Goal: Information Seeking & Learning: Learn about a topic

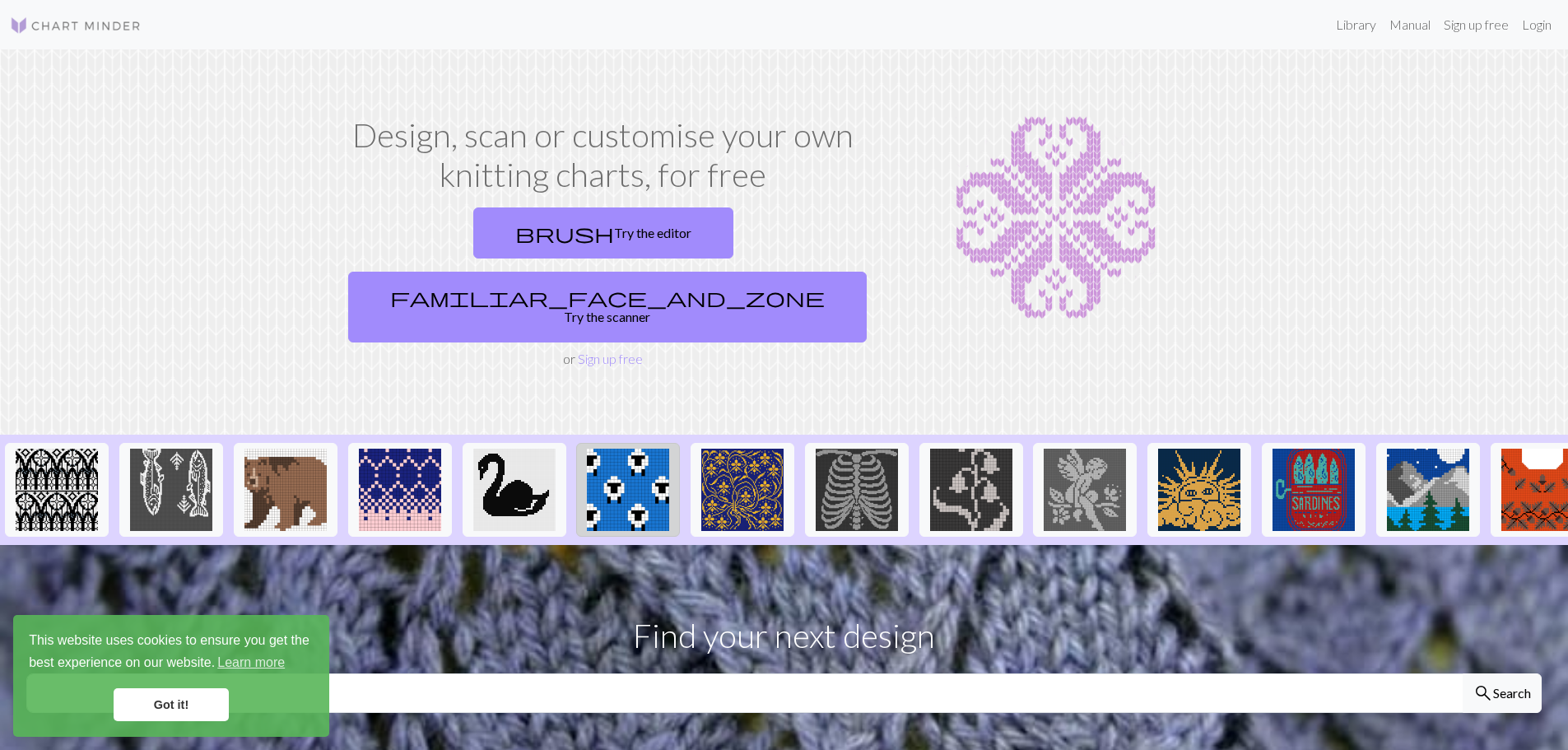
click at [620, 449] on img at bounding box center [628, 489] width 82 height 82
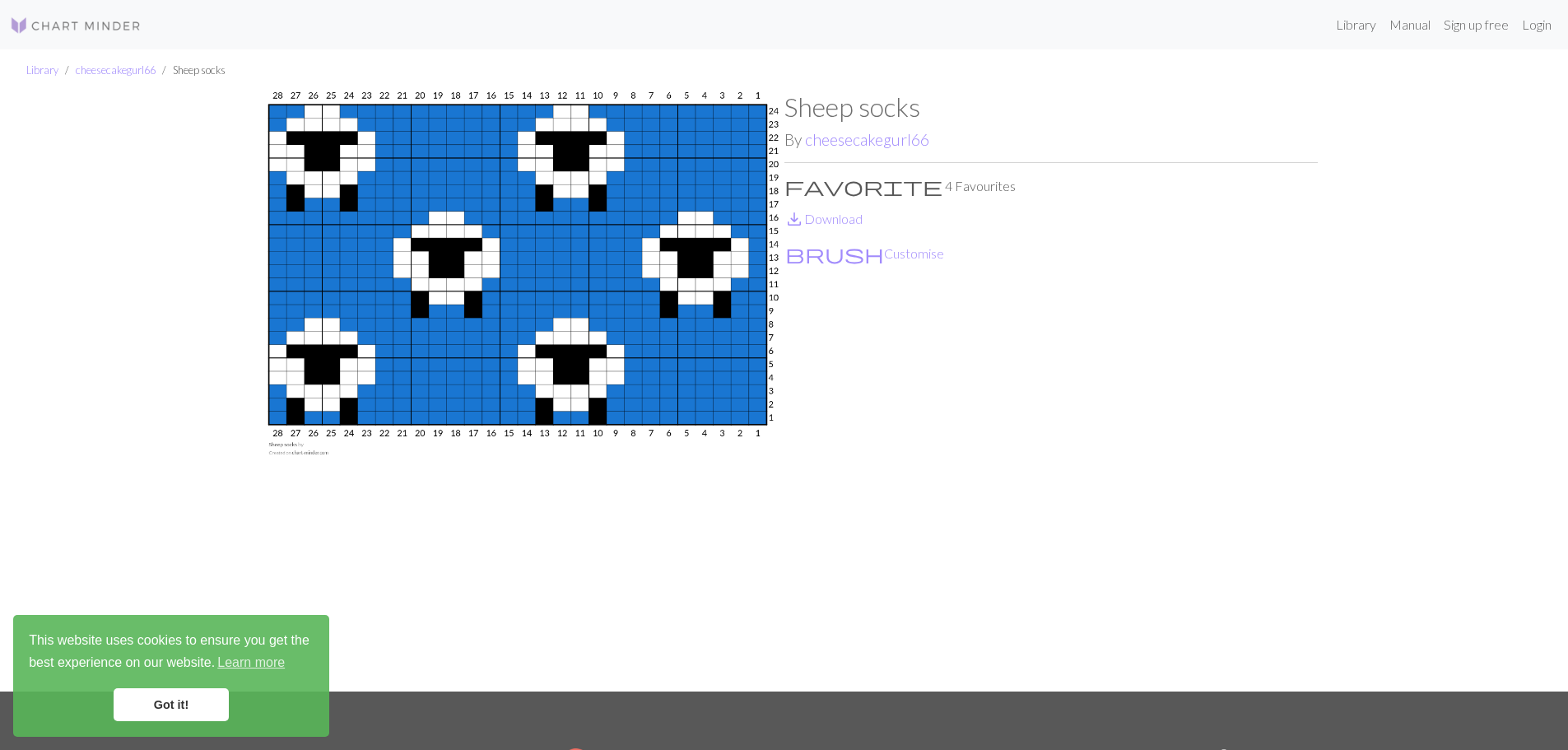
click at [180, 698] on link "Got it!" at bounding box center [171, 705] width 115 height 33
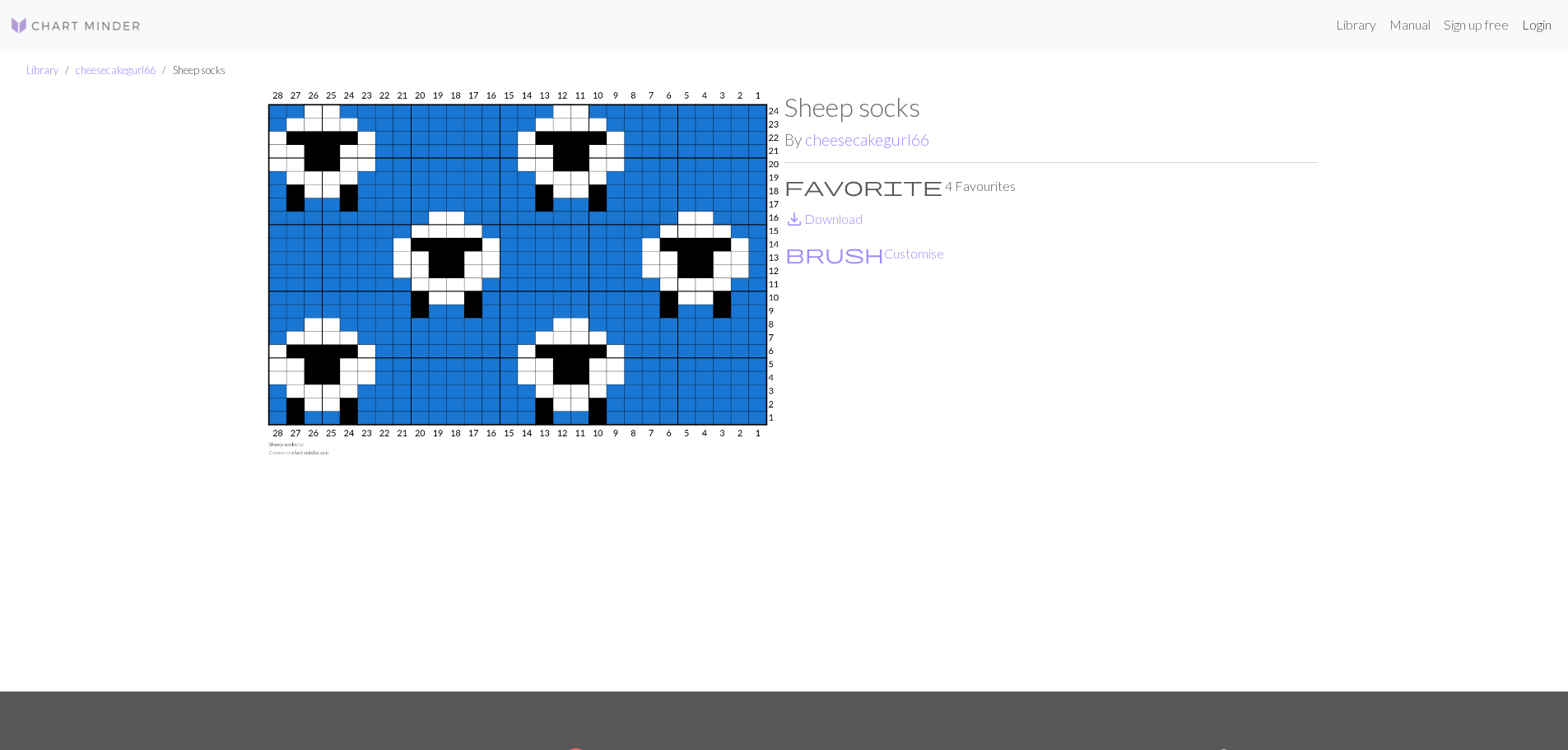
click at [1541, 26] on link "Login" at bounding box center [1536, 25] width 42 height 33
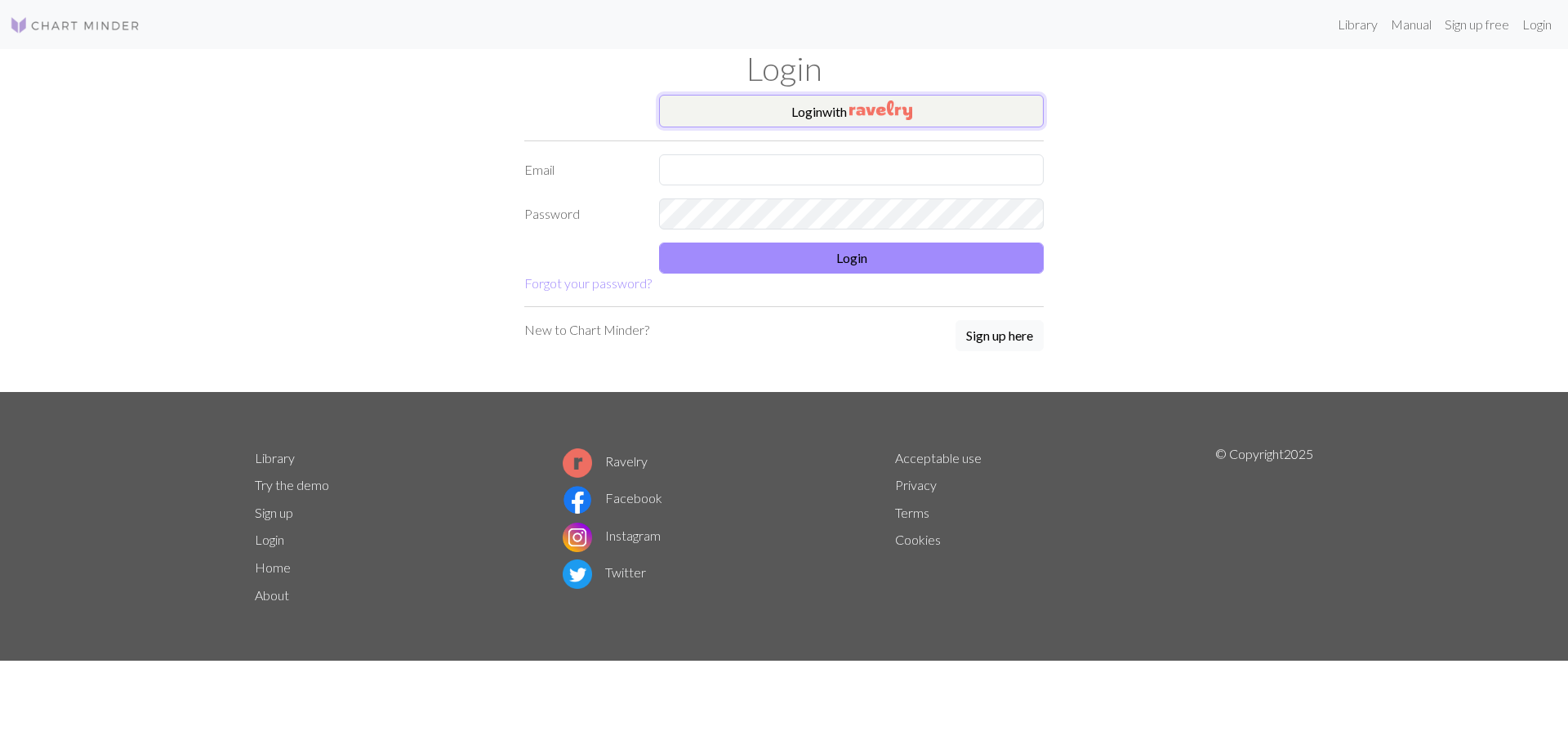
click at [986, 108] on button "Login with" at bounding box center [852, 111] width 385 height 33
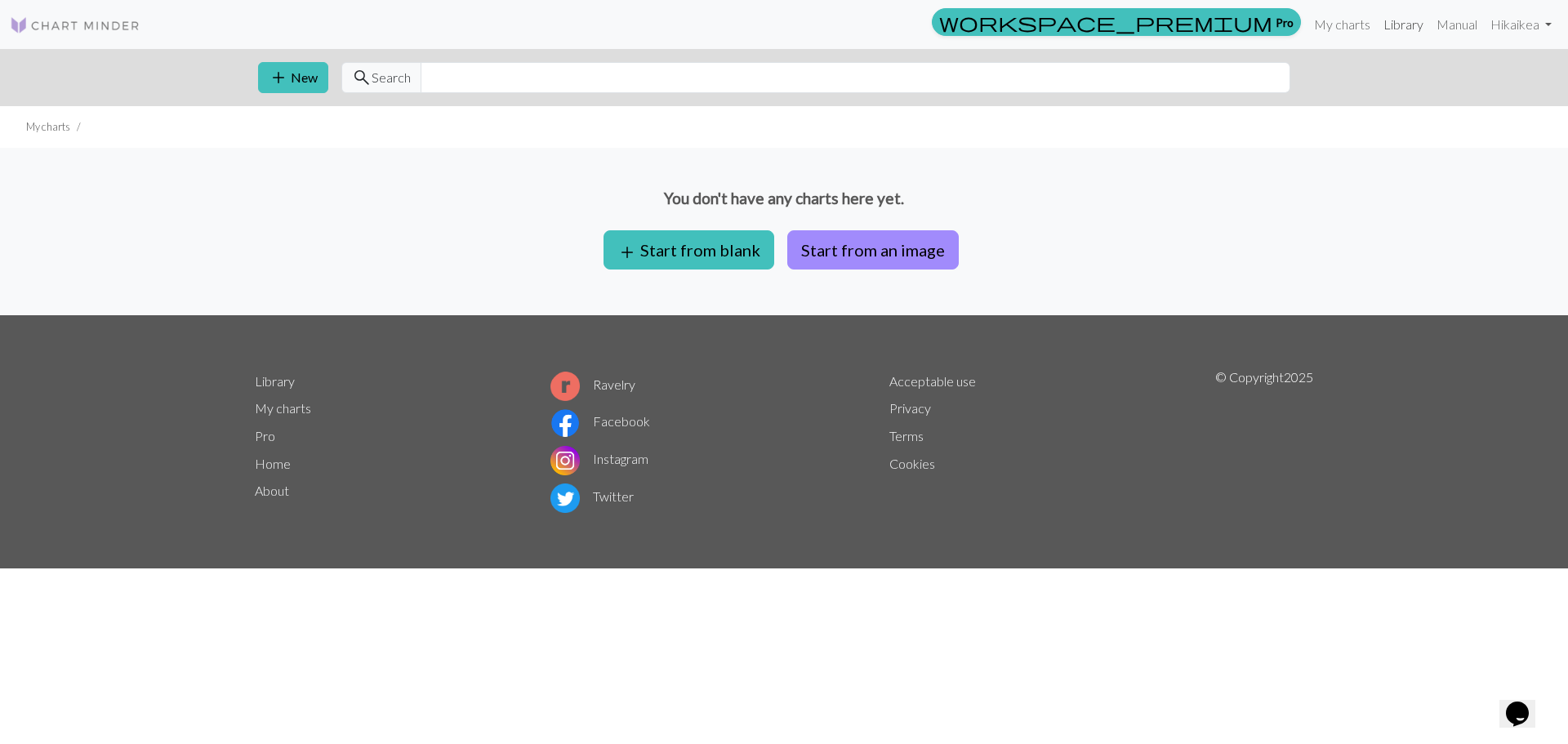
drag, startPoint x: 1408, startPoint y: 30, endPoint x: 1407, endPoint y: 8, distance: 22.0
click at [1408, 30] on link "Library" at bounding box center [1402, 25] width 53 height 33
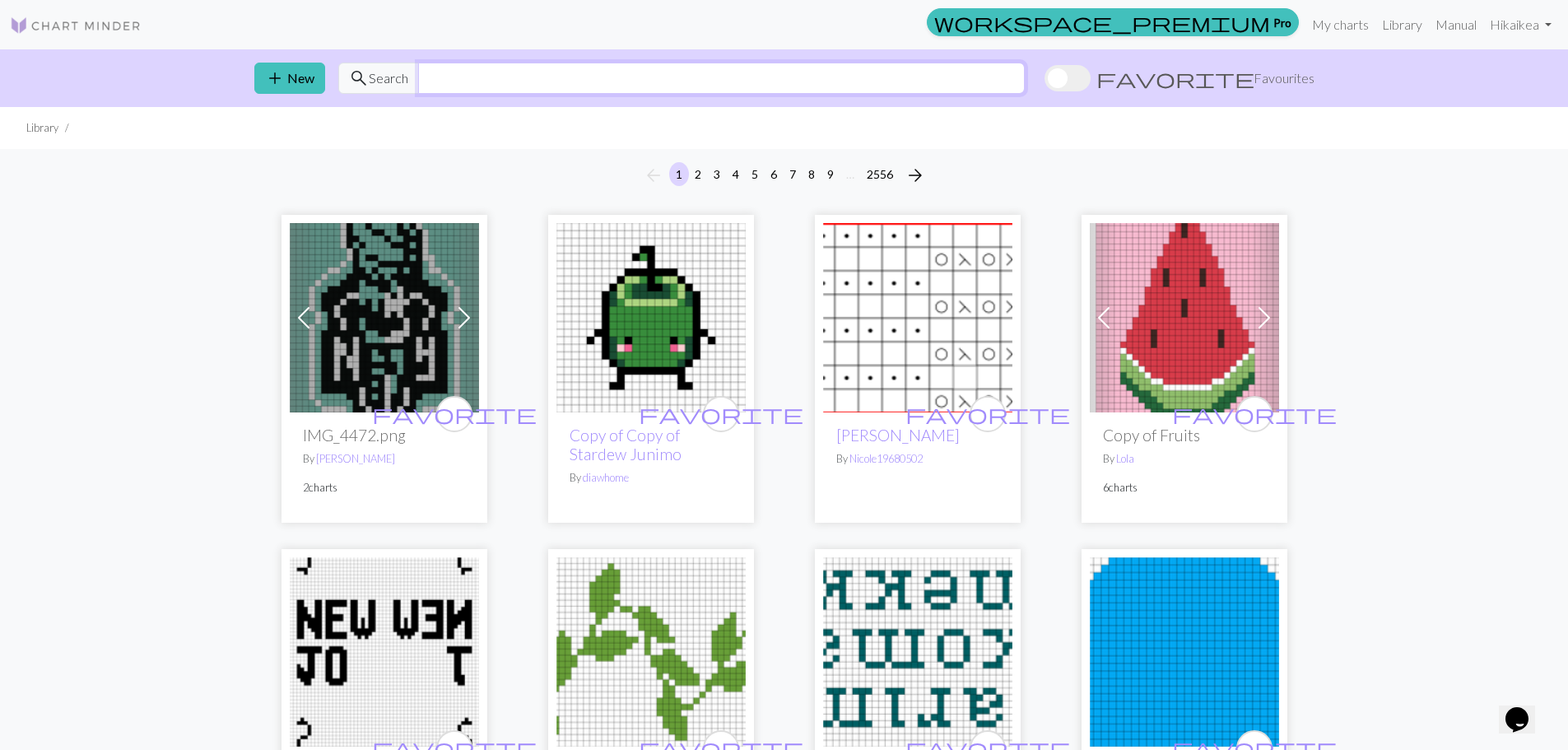
click at [604, 71] on input "text" at bounding box center [721, 78] width 606 height 31
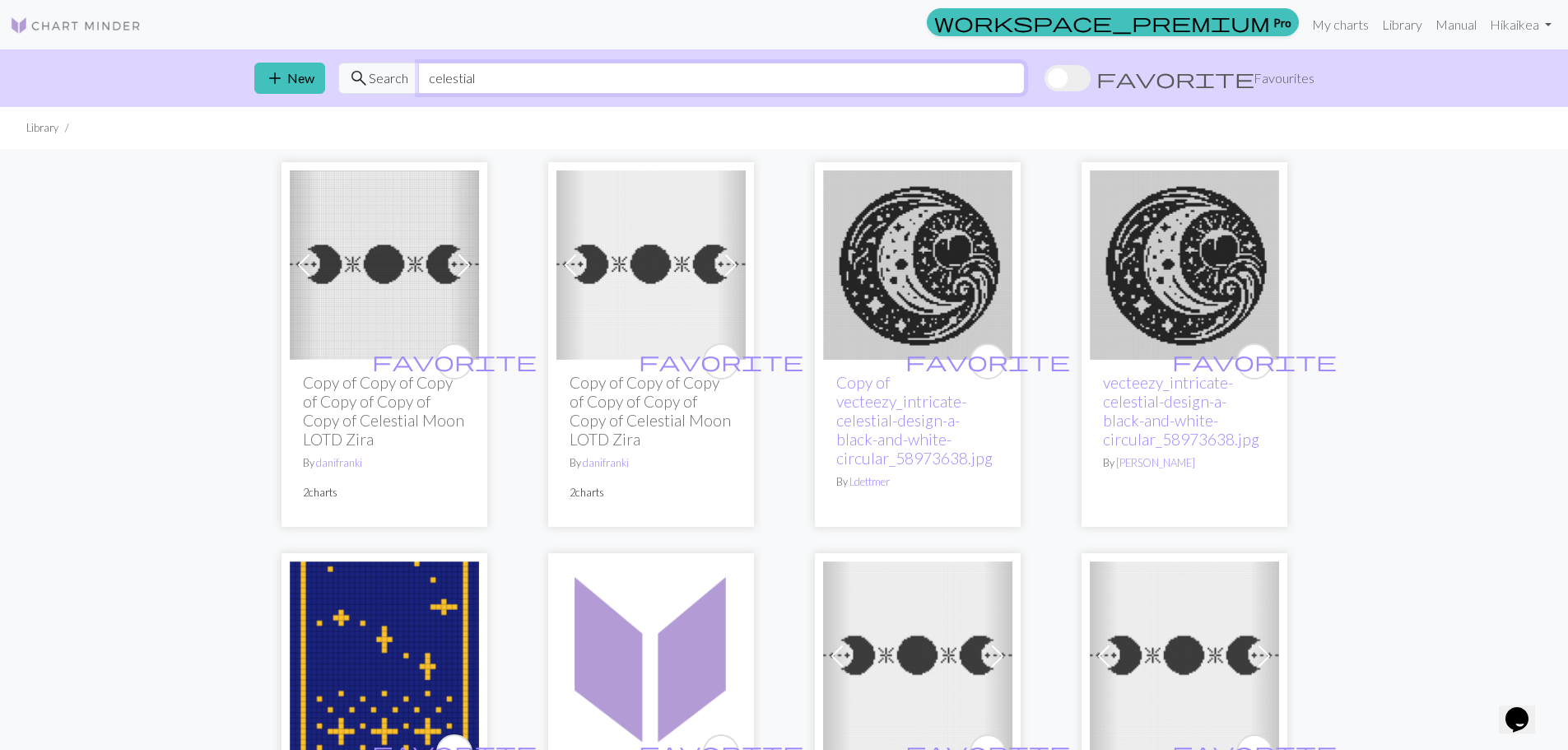
drag, startPoint x: 517, startPoint y: 80, endPoint x: 170, endPoint y: 81, distance: 347.0
click at [170, 81] on div "add New search Search celestial favorite Favourites" at bounding box center [784, 78] width 1568 height 58
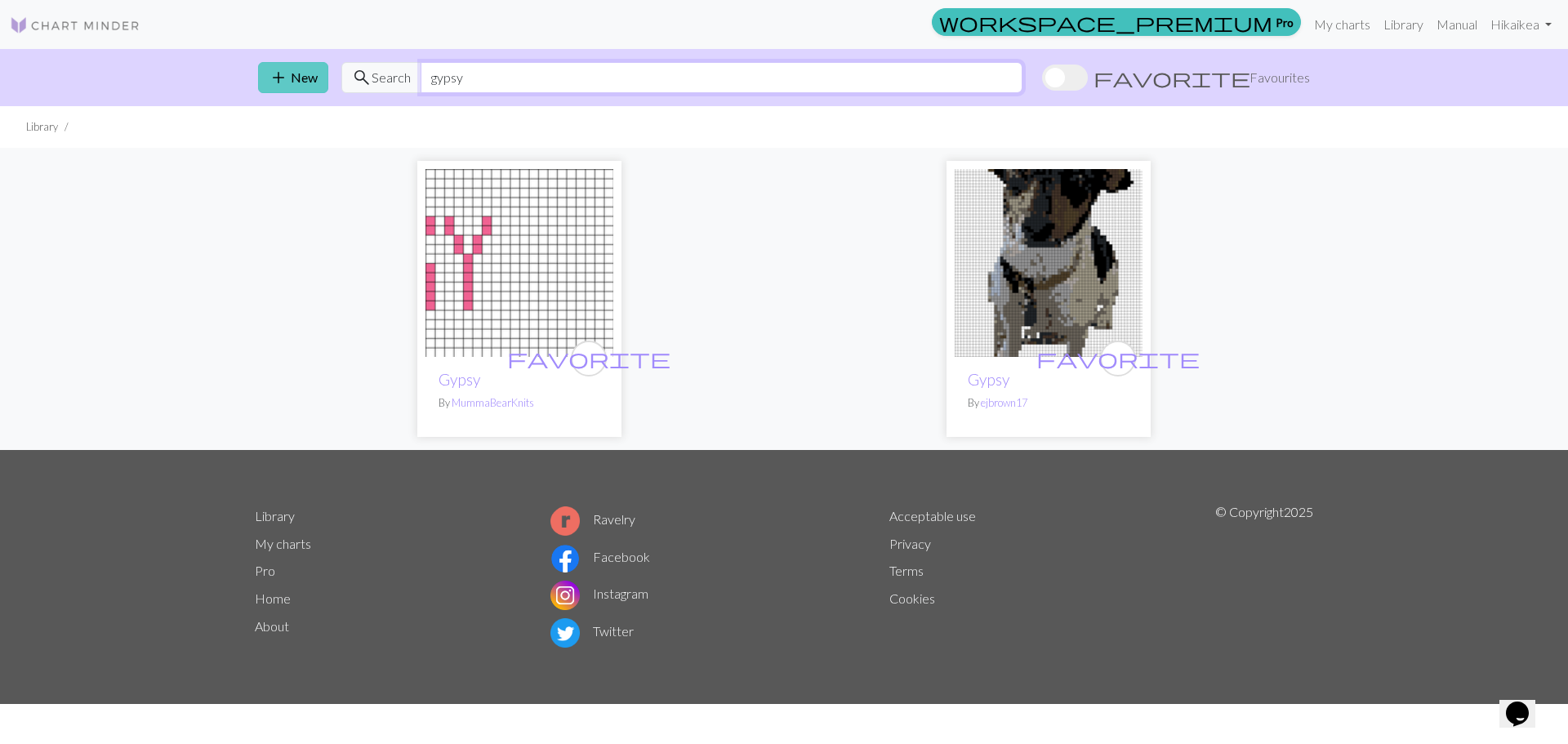
drag, startPoint x: 482, startPoint y: 79, endPoint x: 284, endPoint y: 79, distance: 198.0
click at [284, 79] on div "add New search Search gypsy favorite Favourites" at bounding box center [784, 78] width 1078 height 57
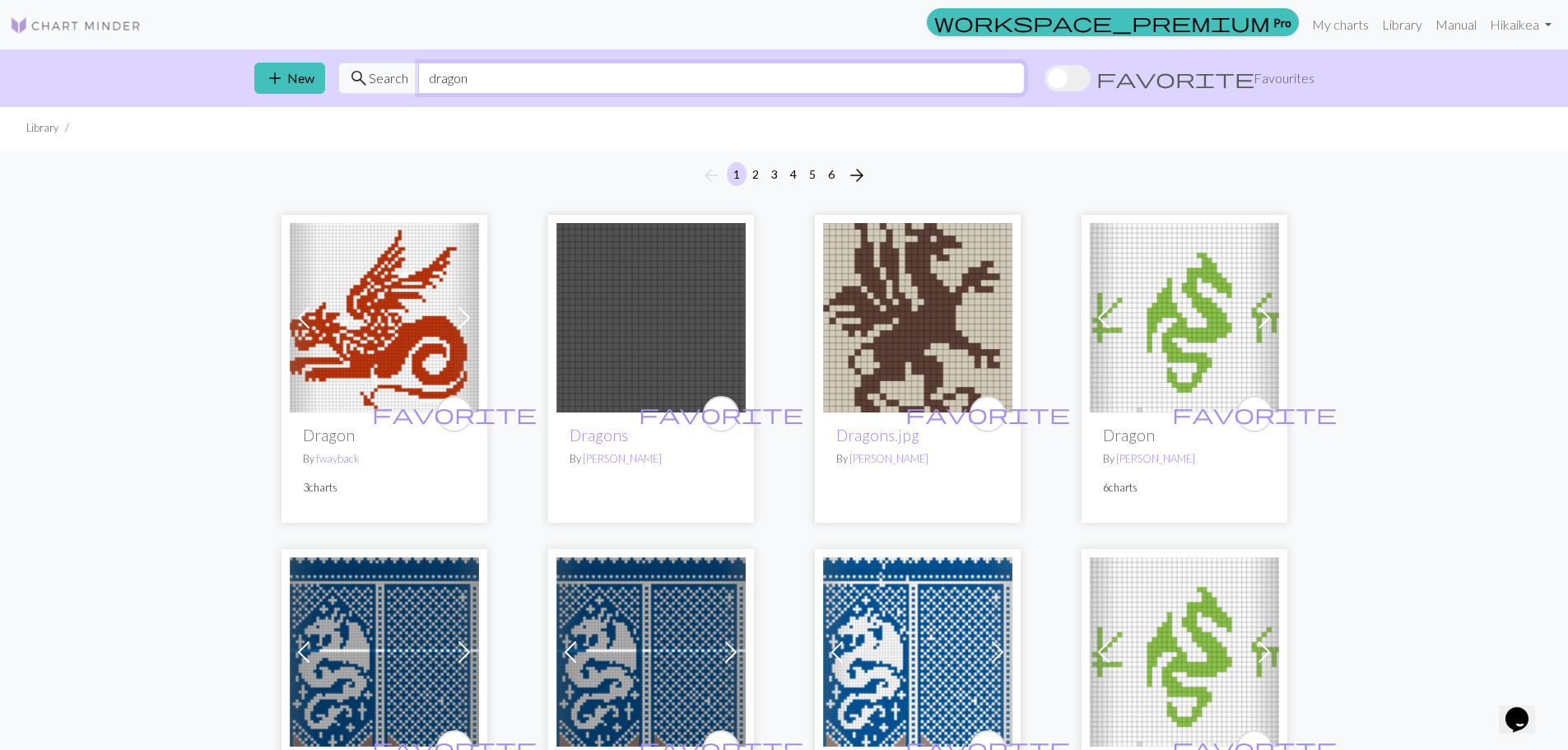
type input "dragon"
